Goal: Information Seeking & Learning: Learn about a topic

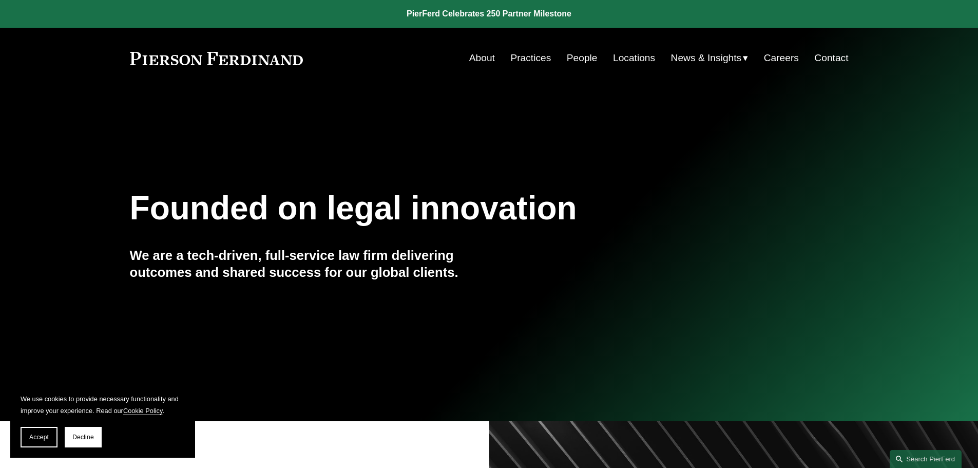
click at [627, 59] on link "Locations" at bounding box center [634, 58] width 42 height 20
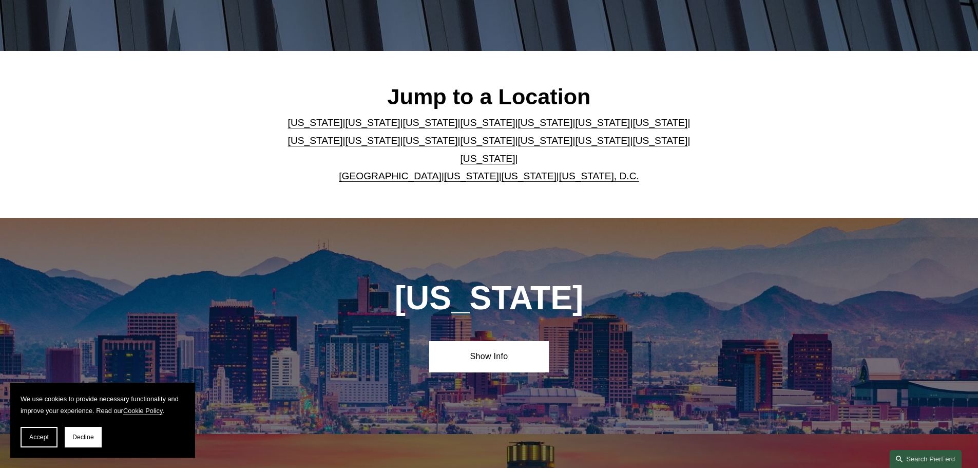
click at [461, 145] on link "New York" at bounding box center [488, 140] width 55 height 11
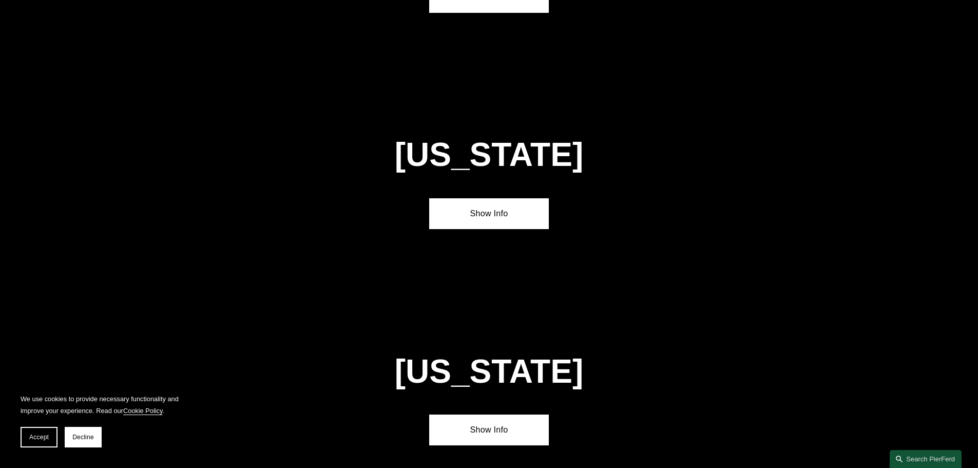
scroll to position [2630, 0]
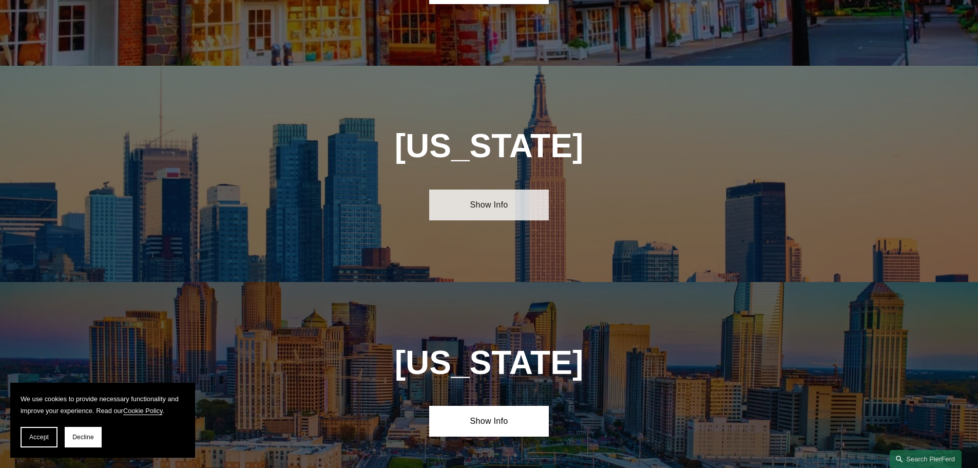
click at [470, 189] on link "Show Info" at bounding box center [489, 204] width 120 height 31
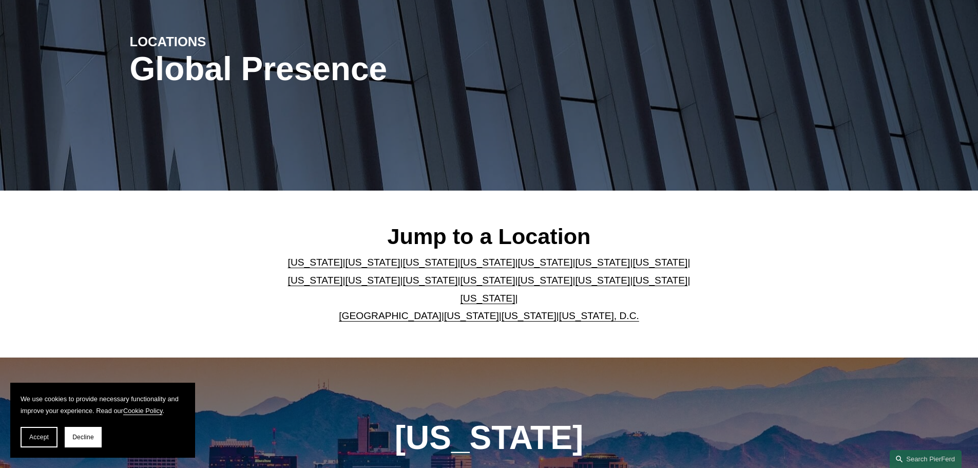
scroll to position [0, 0]
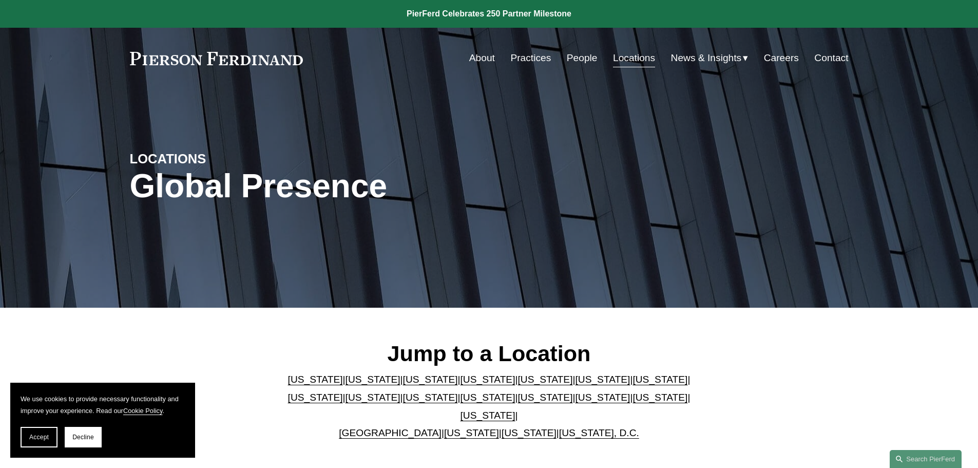
drag, startPoint x: 305, startPoint y: 62, endPoint x: 135, endPoint y: 58, distance: 170.0
click at [135, 58] on div "About Practices People Locations News & Insights News" at bounding box center [489, 58] width 719 height 20
click at [137, 59] on link at bounding box center [217, 58] width 174 height 13
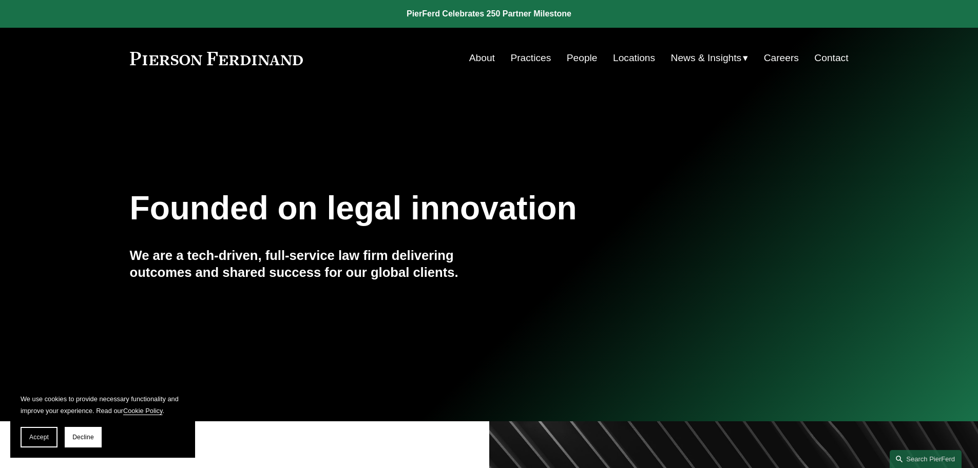
click at [523, 57] on link "Practices" at bounding box center [530, 58] width 41 height 20
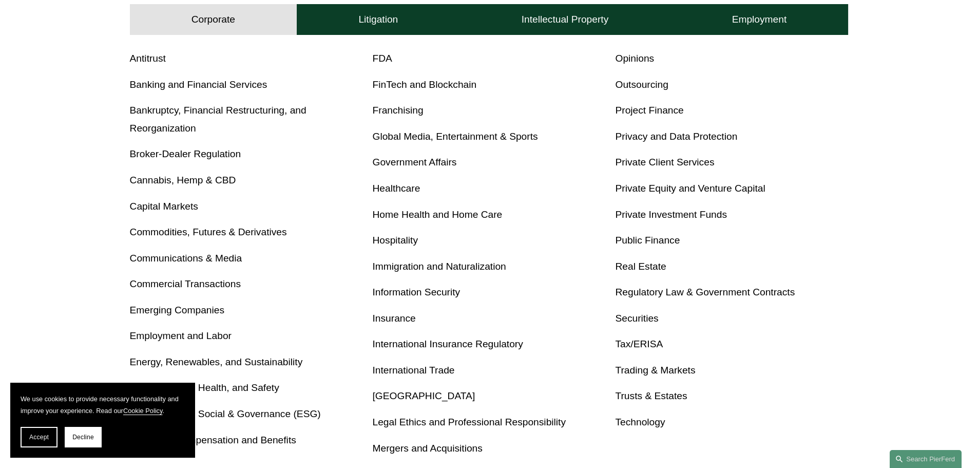
scroll to position [411, 0]
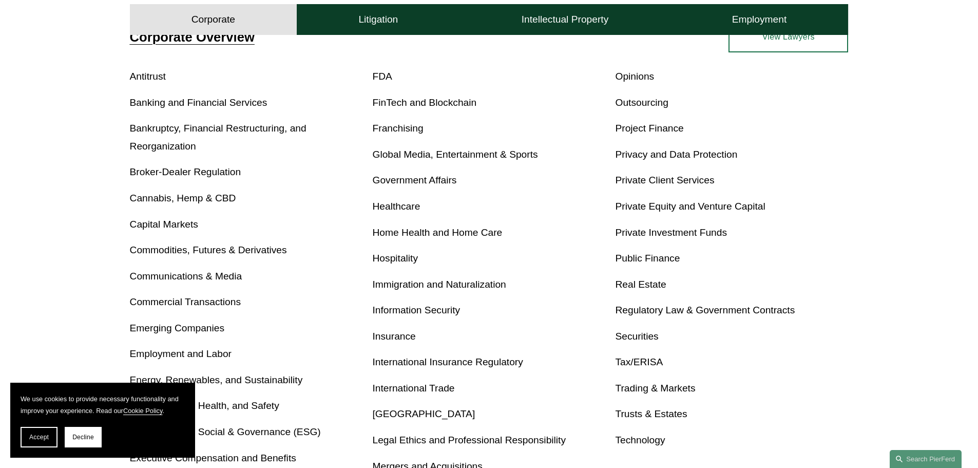
click at [647, 286] on link "Real Estate" at bounding box center [640, 284] width 51 height 11
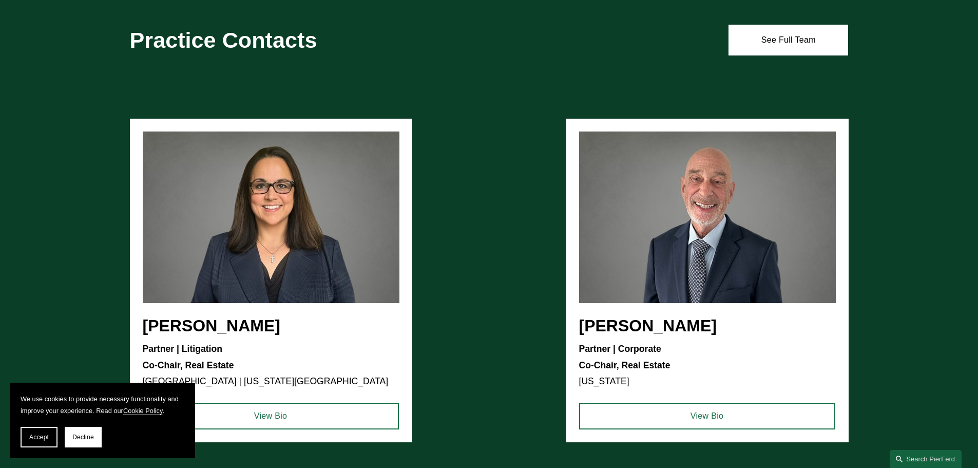
scroll to position [924, 0]
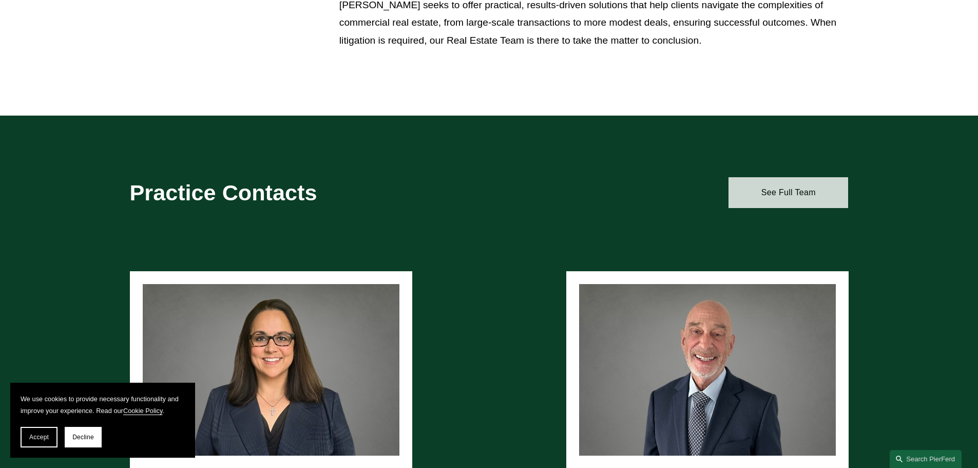
click at [776, 199] on link "See Full Team" at bounding box center [789, 192] width 120 height 31
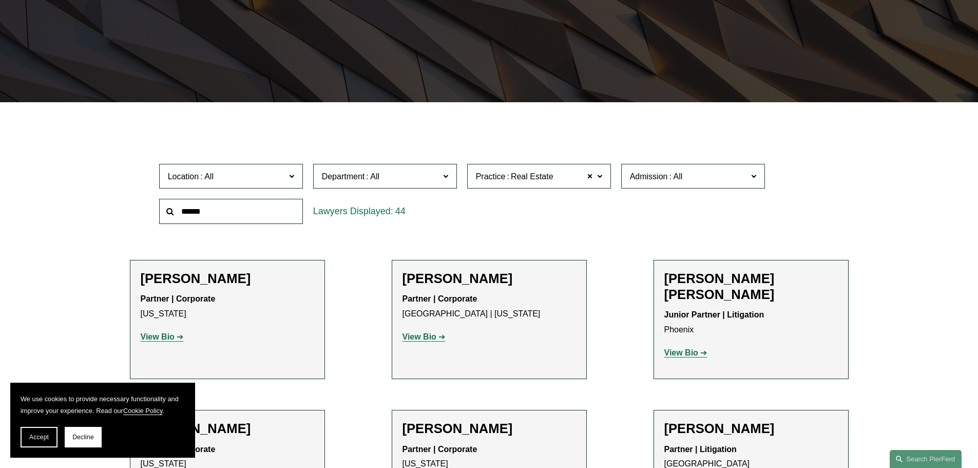
scroll to position [308, 0]
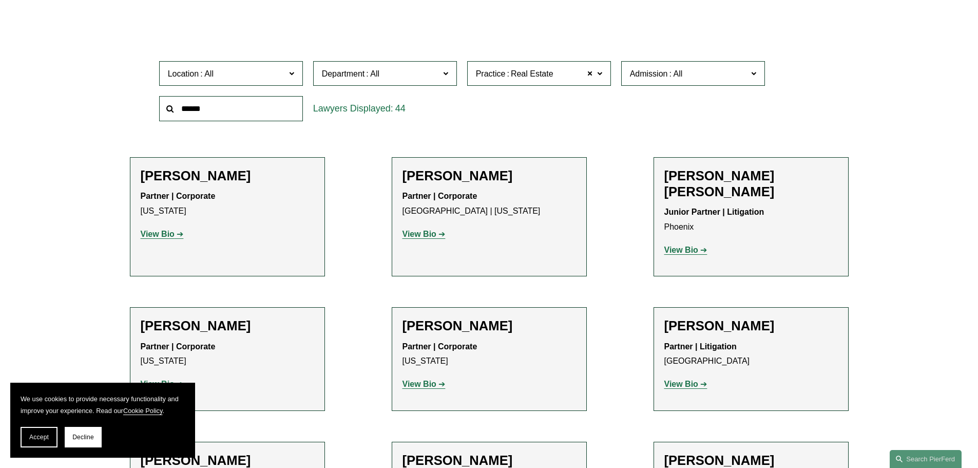
click at [250, 80] on span "Location" at bounding box center [227, 74] width 118 height 14
click at [0, 0] on link "[US_STATE]" at bounding box center [0, 0] width 0 height 0
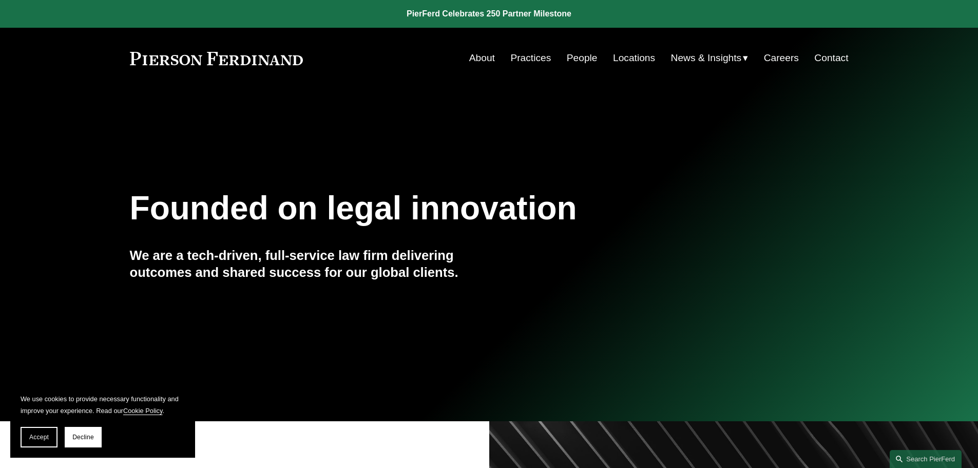
click at [627, 59] on link "Locations" at bounding box center [634, 58] width 42 height 20
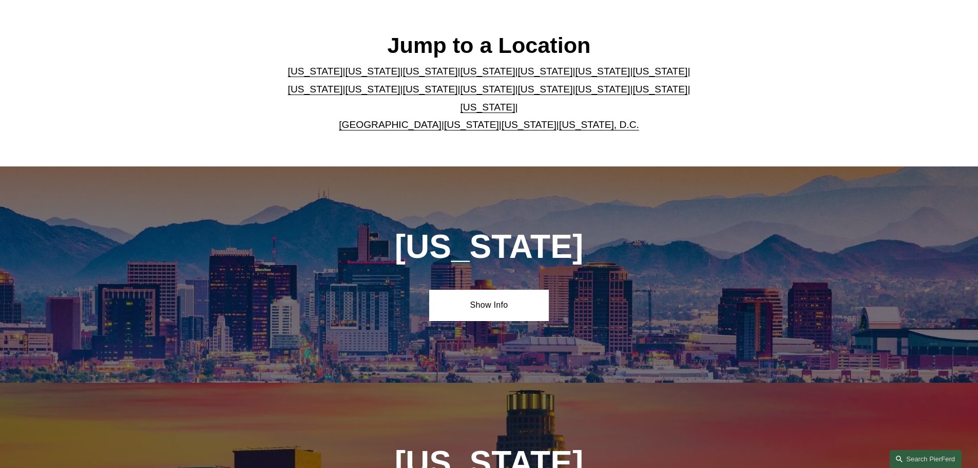
scroll to position [308, 0]
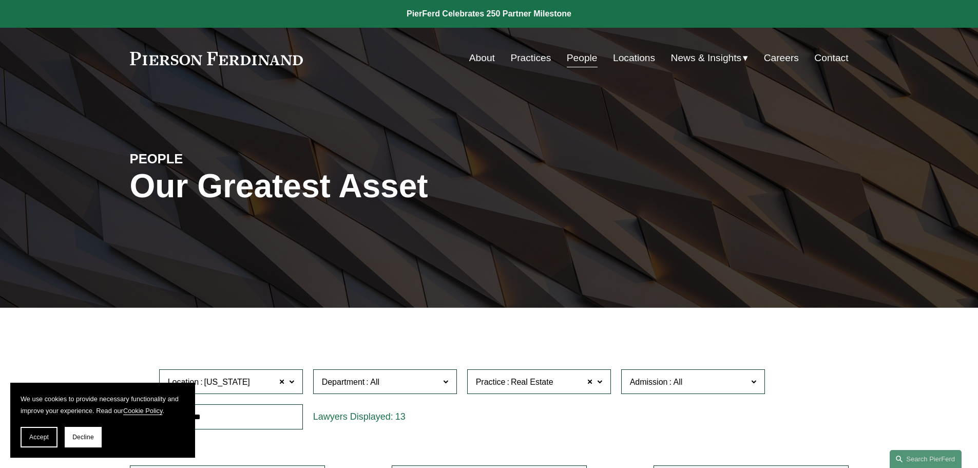
click at [515, 59] on link "Practices" at bounding box center [530, 58] width 41 height 20
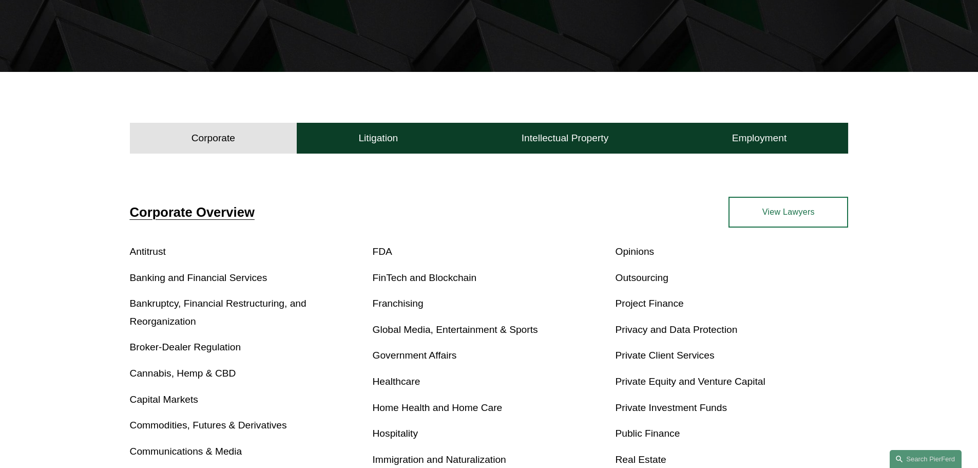
scroll to position [257, 0]
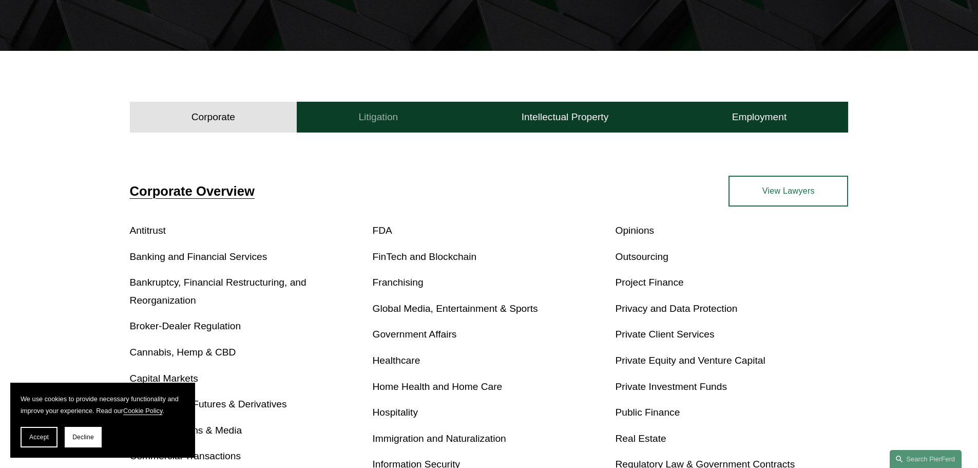
click at [364, 121] on h4 "Litigation" at bounding box center [378, 117] width 40 height 12
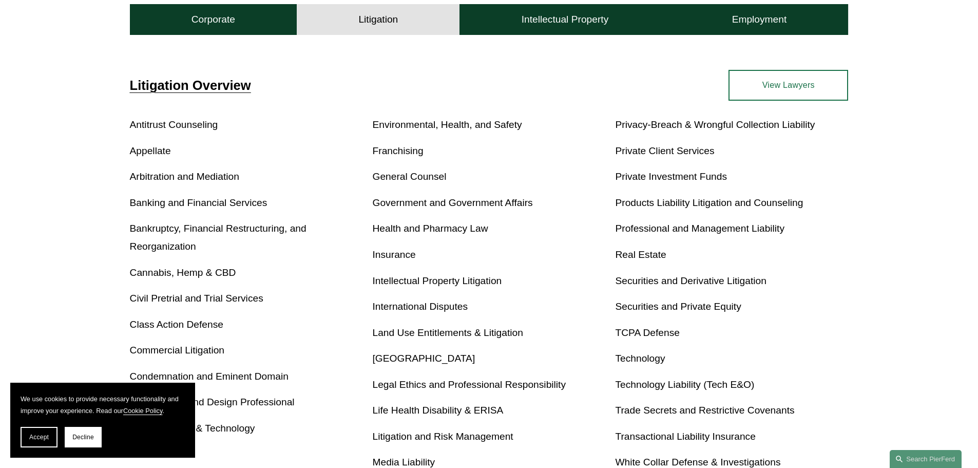
scroll to position [411, 0]
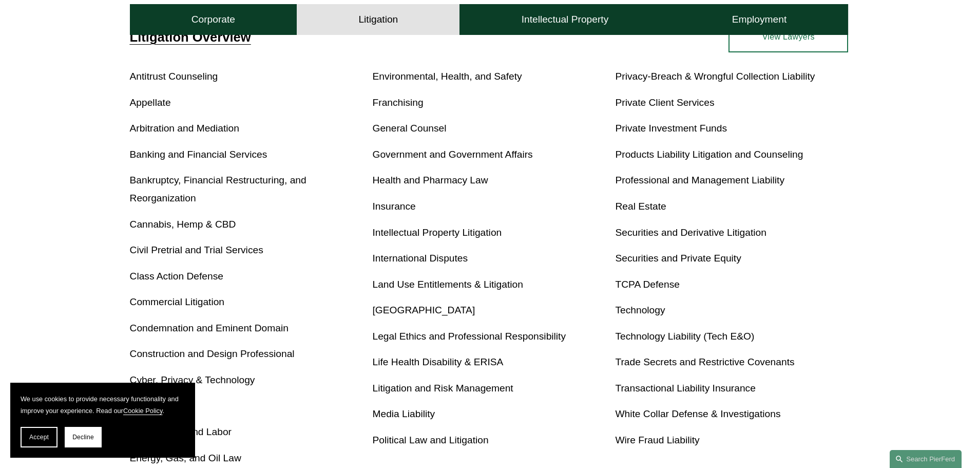
click at [348, 16] on button "Litigation" at bounding box center [378, 19] width 163 height 31
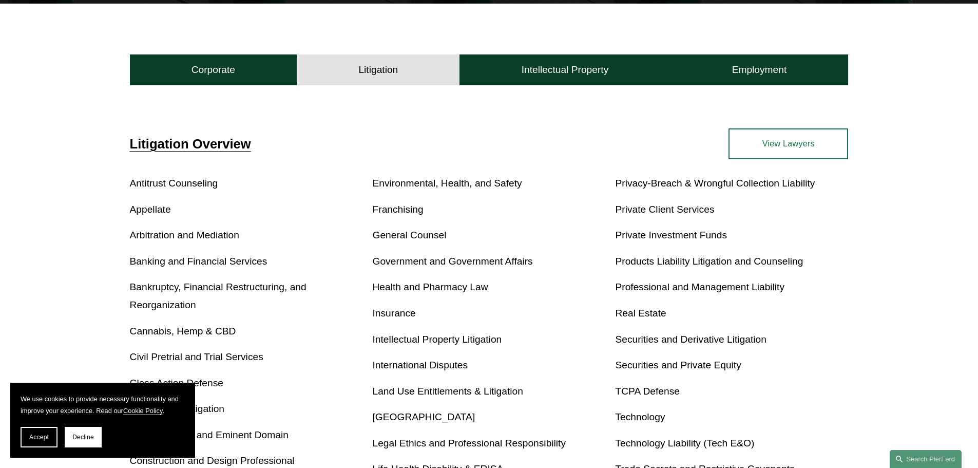
scroll to position [278, 0]
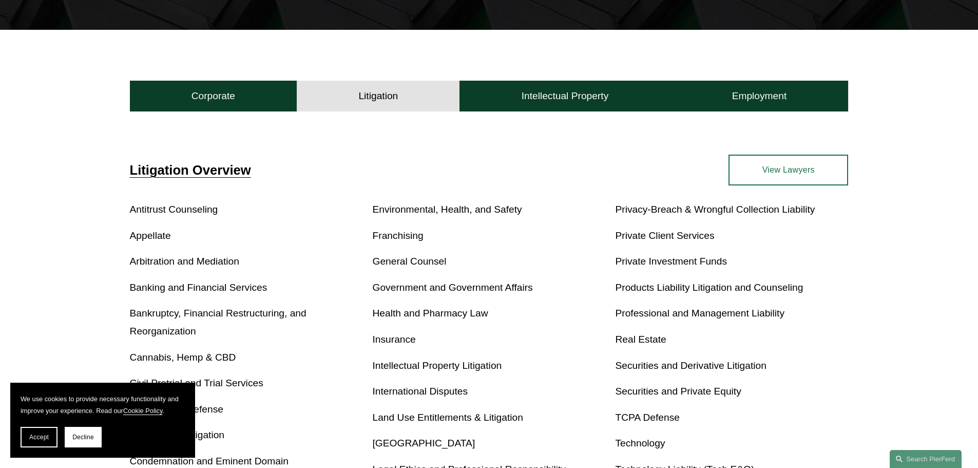
click at [628, 332] on p "Real Estate" at bounding box center [731, 340] width 233 height 18
click at [630, 333] on p "Real Estate" at bounding box center [731, 340] width 233 height 18
click at [634, 337] on link "Real Estate" at bounding box center [640, 339] width 51 height 11
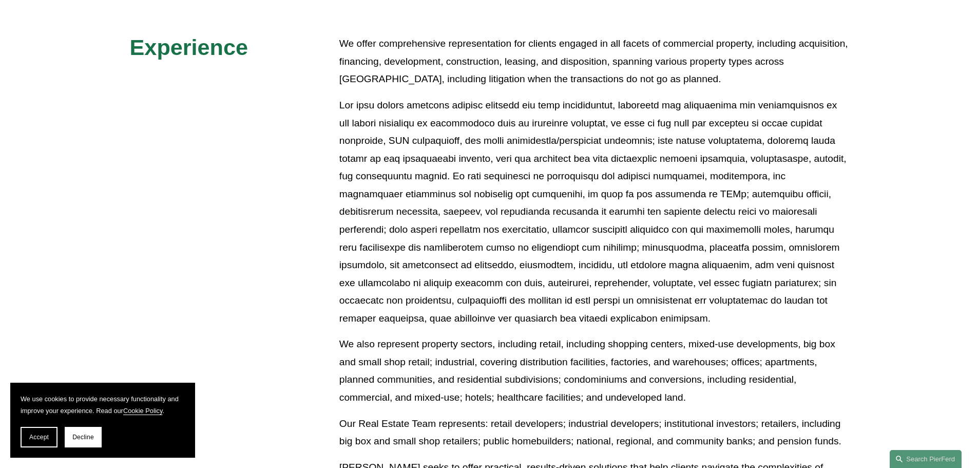
scroll to position [616, 0]
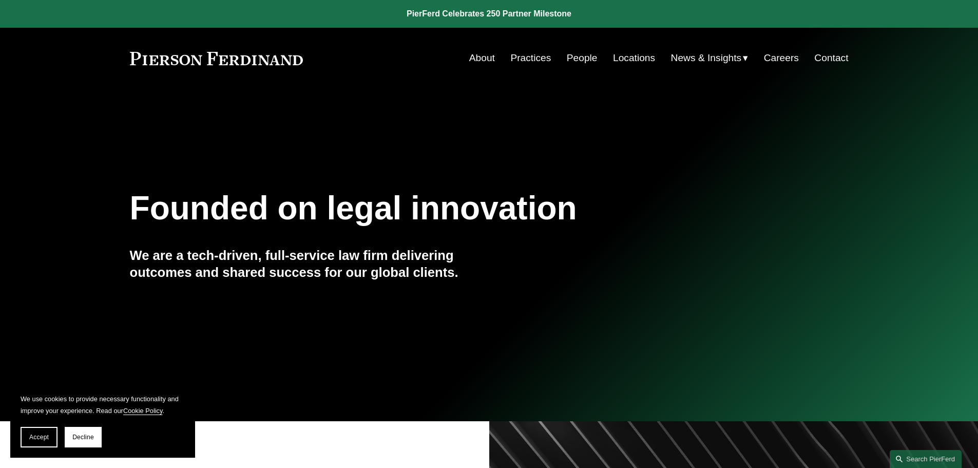
click at [635, 58] on link "Locations" at bounding box center [634, 58] width 42 height 20
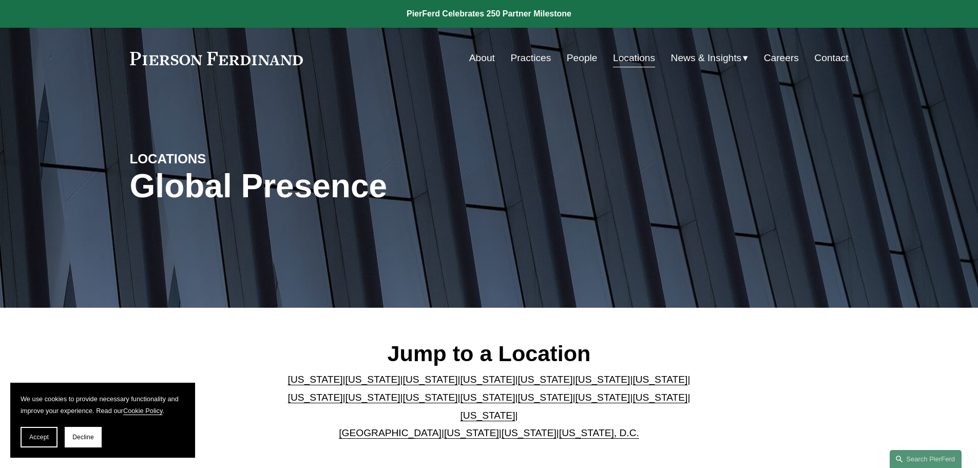
scroll to position [205, 0]
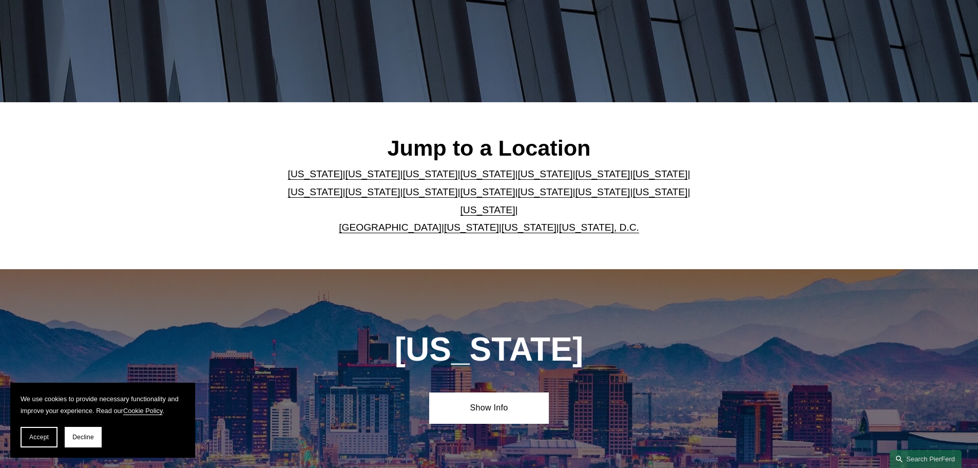
click at [461, 194] on link "[US_STATE]" at bounding box center [488, 191] width 55 height 11
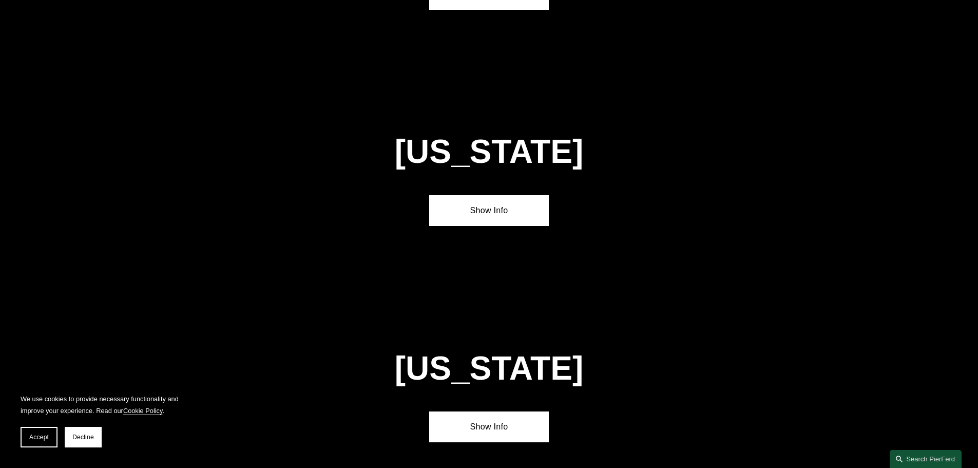
scroll to position [2630, 0]
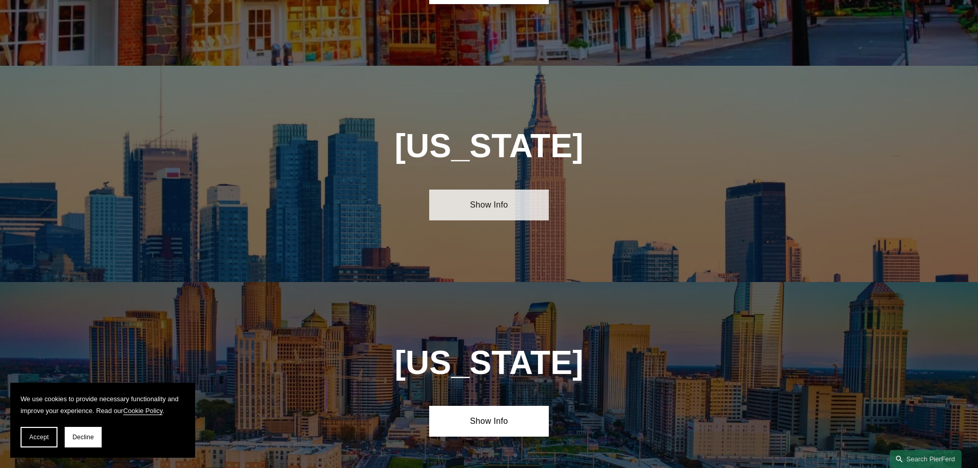
click at [490, 189] on link "Show Info" at bounding box center [489, 204] width 120 height 31
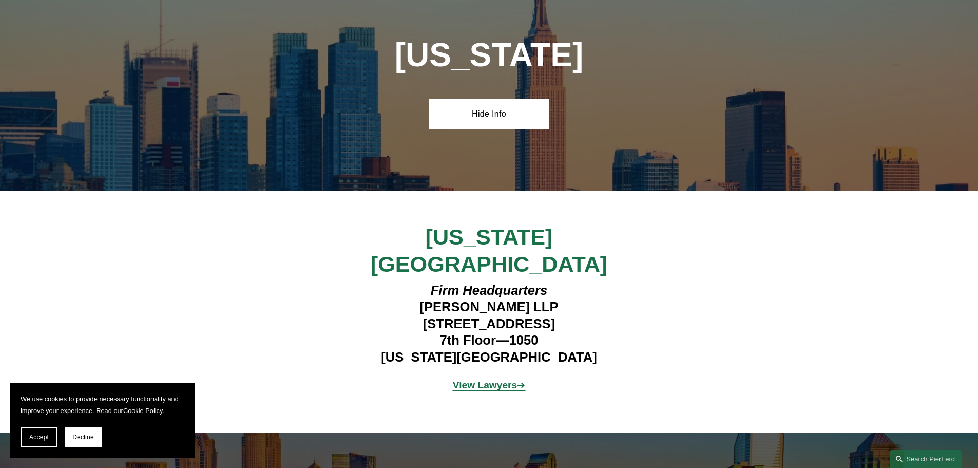
scroll to position [2733, 0]
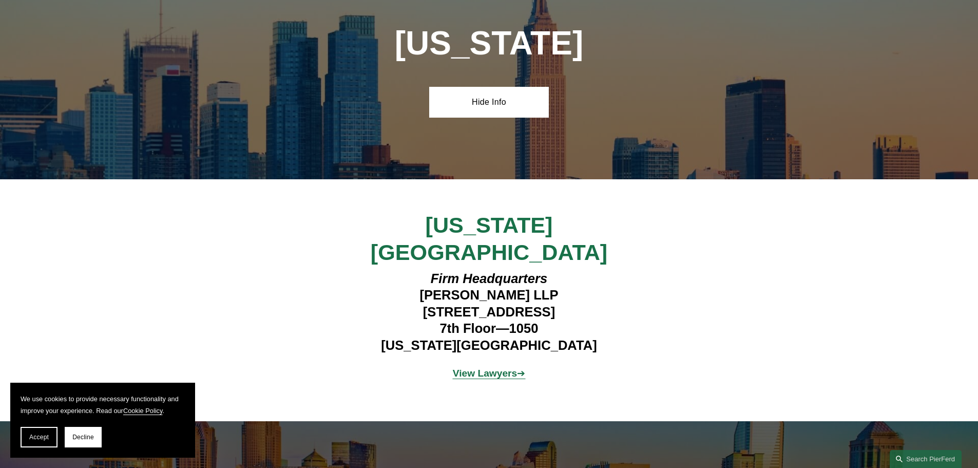
click at [488, 368] on strong "View Lawyers" at bounding box center [485, 373] width 65 height 11
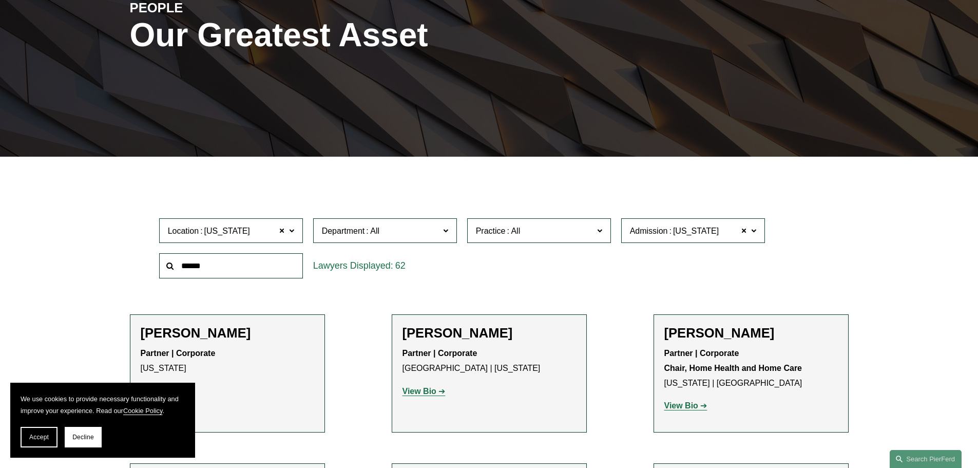
scroll to position [205, 0]
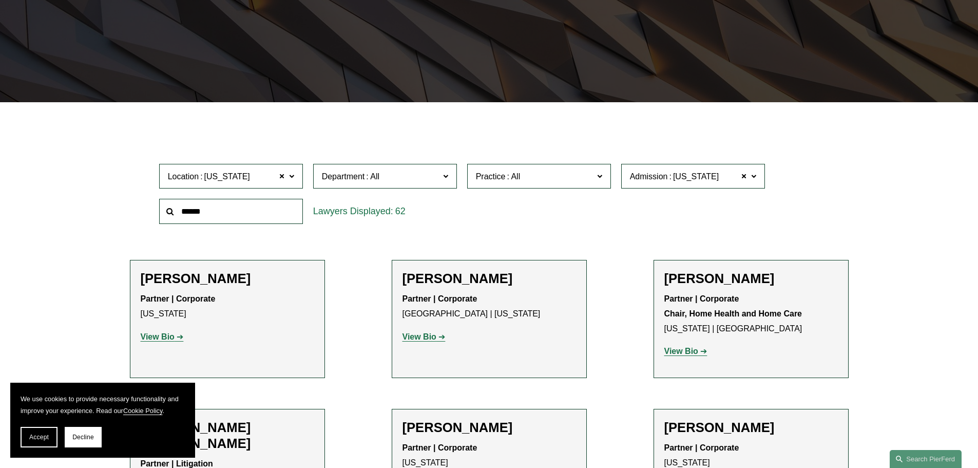
click at [410, 178] on span "Department" at bounding box center [381, 176] width 118 height 14
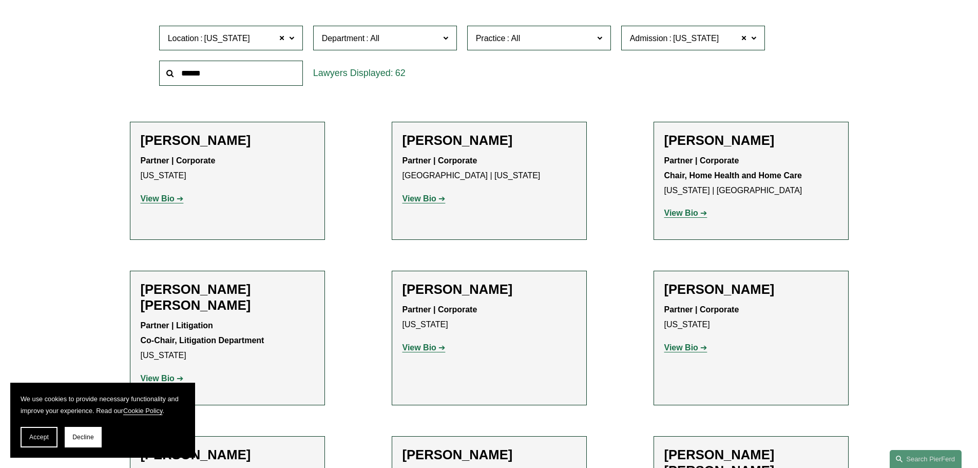
scroll to position [359, 0]
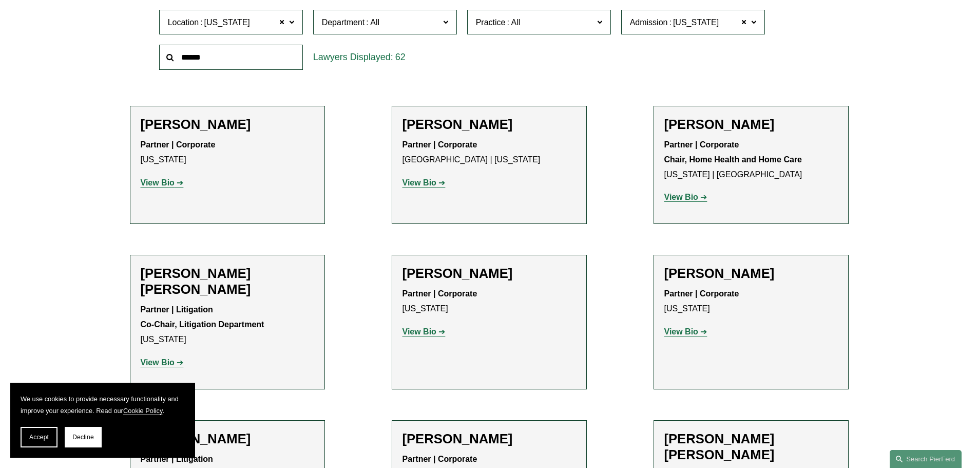
click at [0, 0] on link "Intellectual Property" at bounding box center [0, 0] width 0 height 0
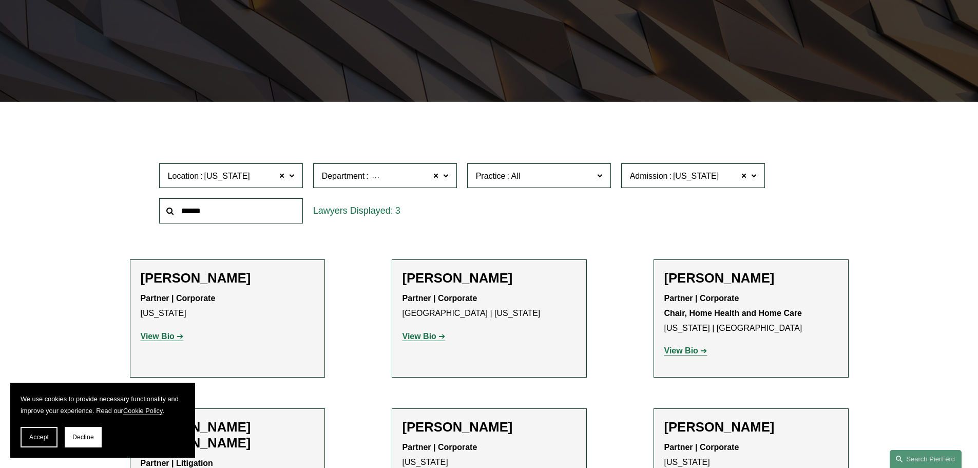
scroll to position [205, 0]
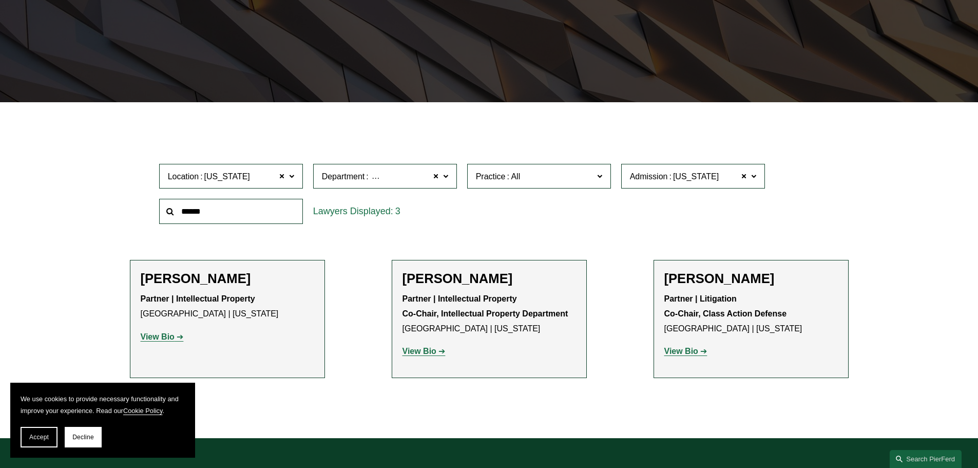
click at [386, 174] on span "Intellectual Property" at bounding box center [406, 176] width 72 height 13
click at [0, 0] on link "Litigation" at bounding box center [0, 0] width 0 height 0
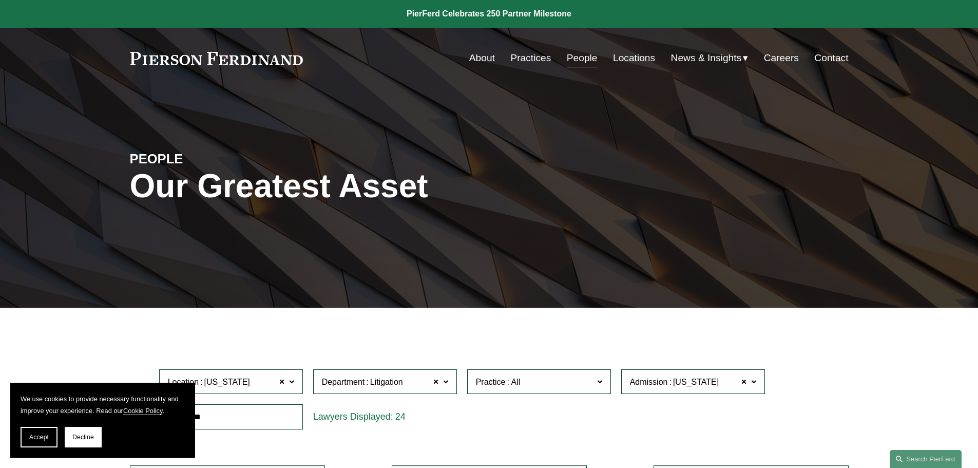
click at [529, 63] on link "Practices" at bounding box center [530, 58] width 41 height 20
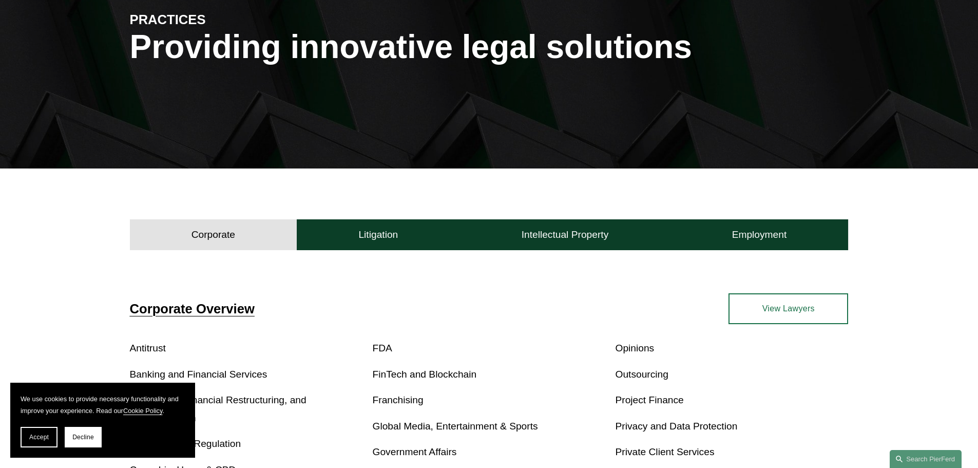
scroll to position [154, 0]
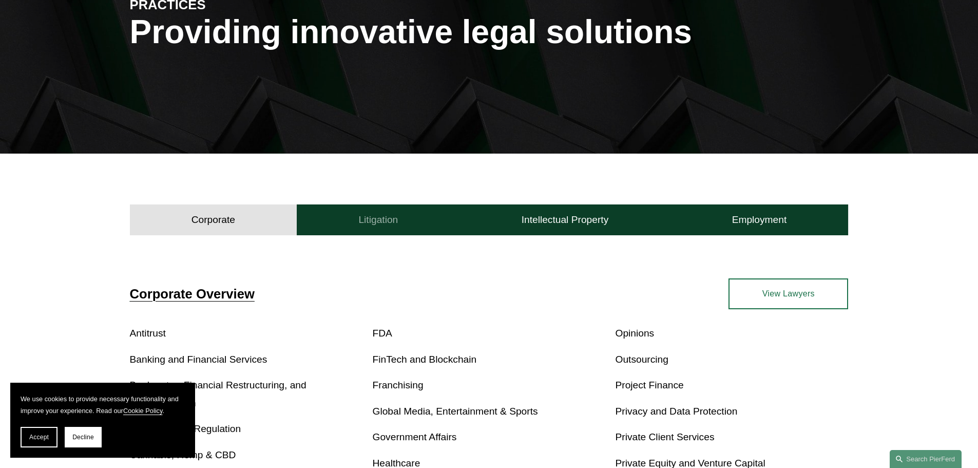
click at [378, 222] on h4 "Litigation" at bounding box center [378, 220] width 40 height 12
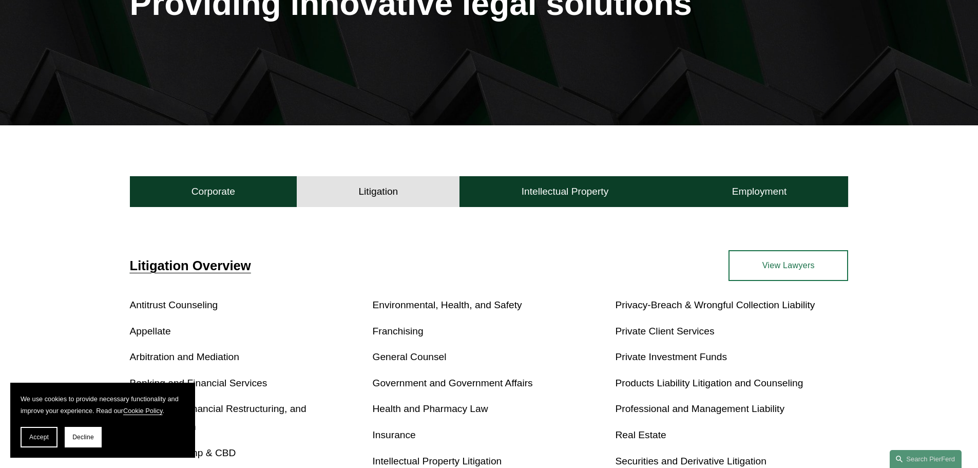
scroll to position [257, 0]
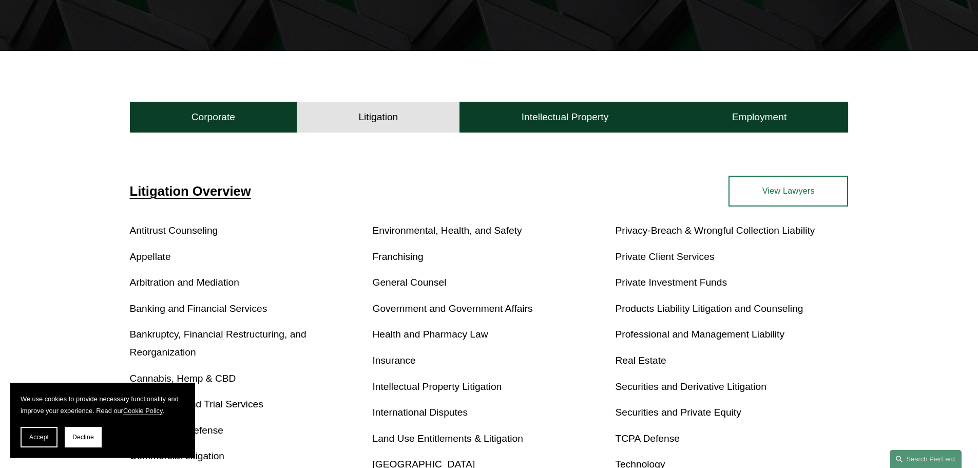
click at [367, 122] on h4 "Litigation" at bounding box center [378, 117] width 40 height 12
click at [367, 121] on h4 "Litigation" at bounding box center [378, 117] width 40 height 12
click at [46, 436] on span "Accept" at bounding box center [39, 436] width 20 height 7
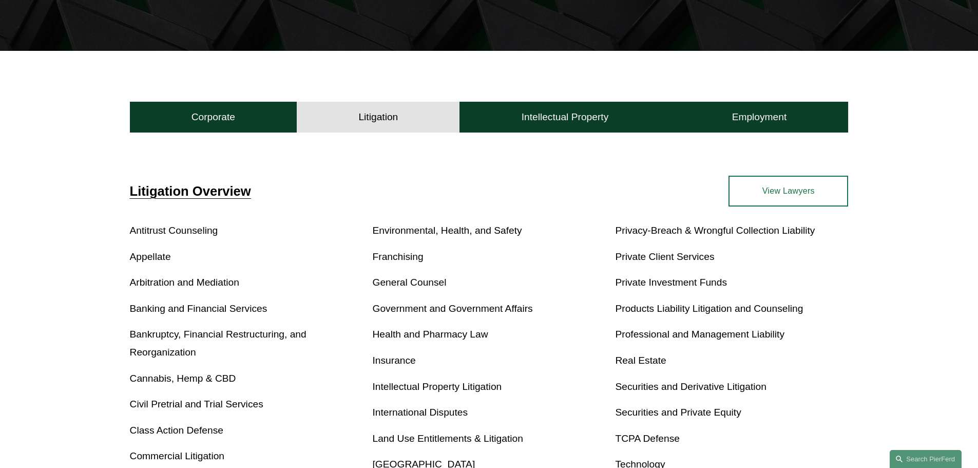
click at [337, 109] on button "Litigation" at bounding box center [378, 117] width 163 height 31
click at [358, 118] on h4 "Litigation" at bounding box center [378, 117] width 40 height 12
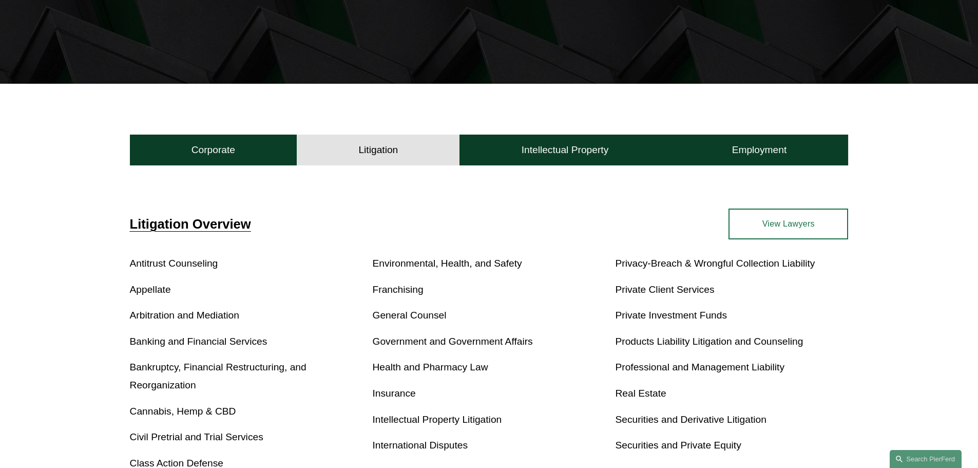
scroll to position [205, 0]
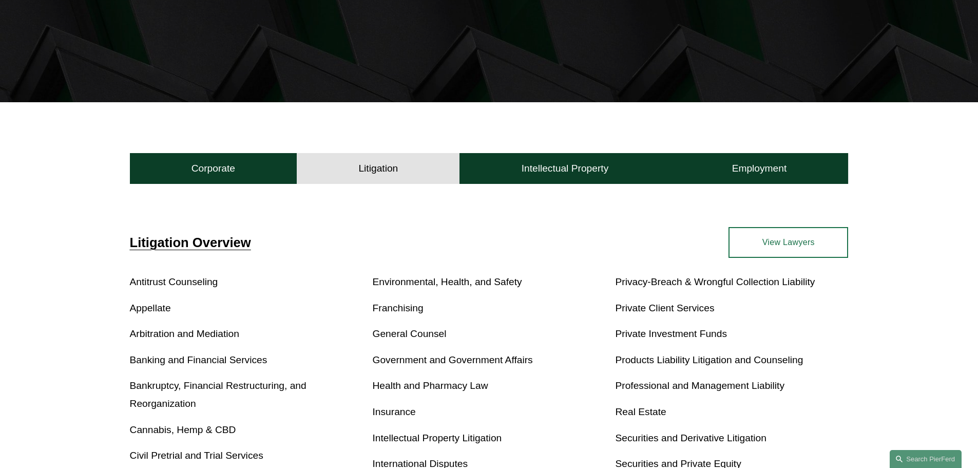
click at [197, 244] on span "Litigation Overview" at bounding box center [190, 242] width 121 height 14
